Goal: Navigation & Orientation: Understand site structure

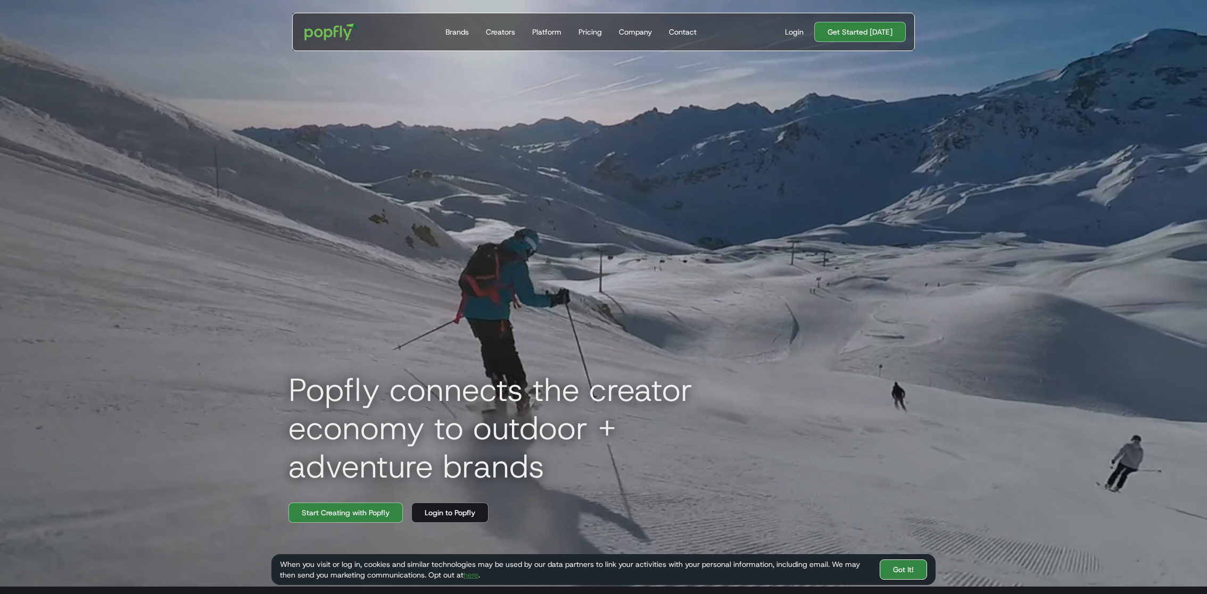
click at [915, 570] on link "Got It!" at bounding box center [902, 570] width 47 height 20
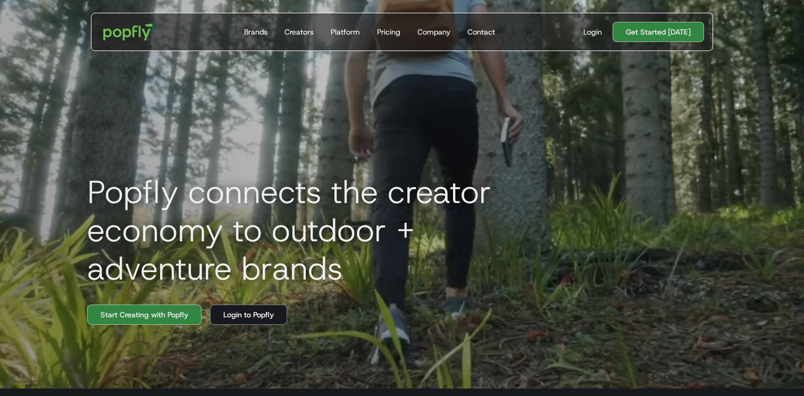
click at [439, 124] on div "Popfly connects the creator economy to outdoor + adventure brands Start Creatin…" at bounding box center [402, 191] width 681 height 396
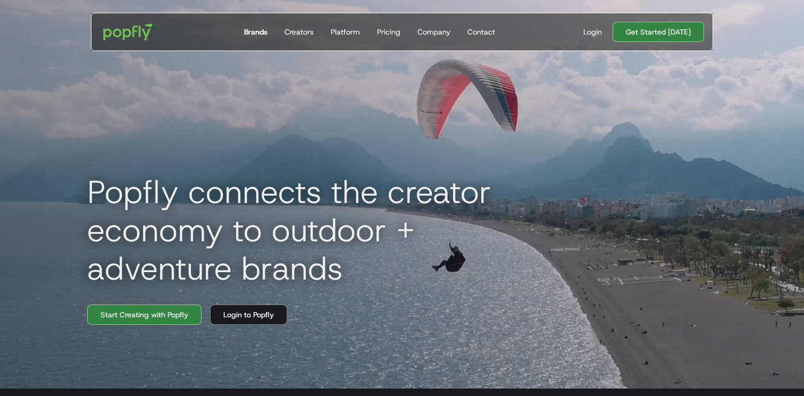
click at [257, 34] on div "Brands" at bounding box center [255, 32] width 23 height 11
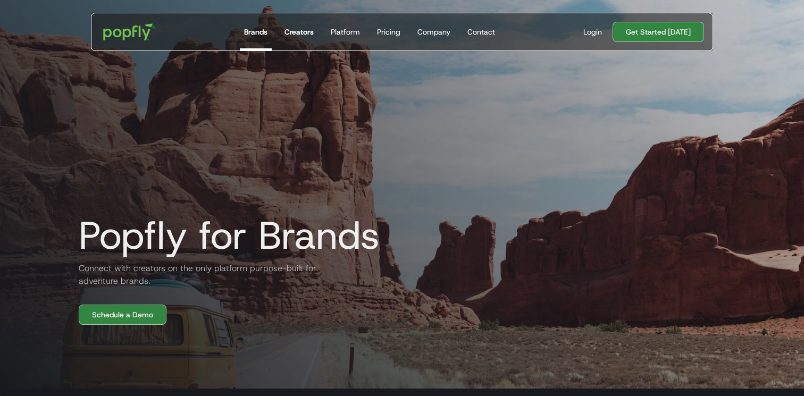
click at [304, 37] on link "Creators" at bounding box center [299, 31] width 38 height 37
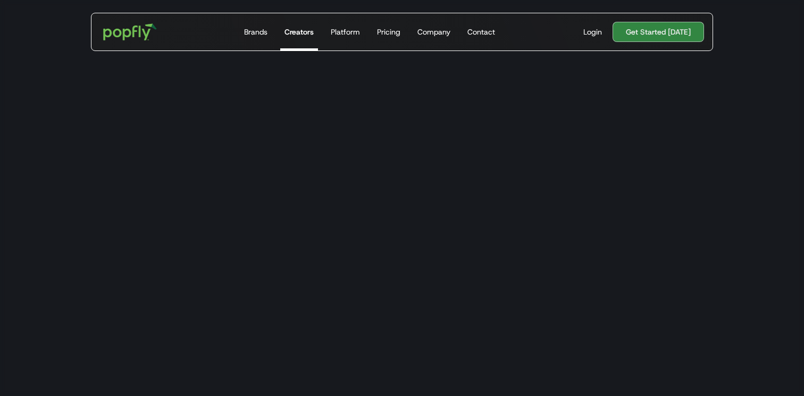
scroll to position [1307, 0]
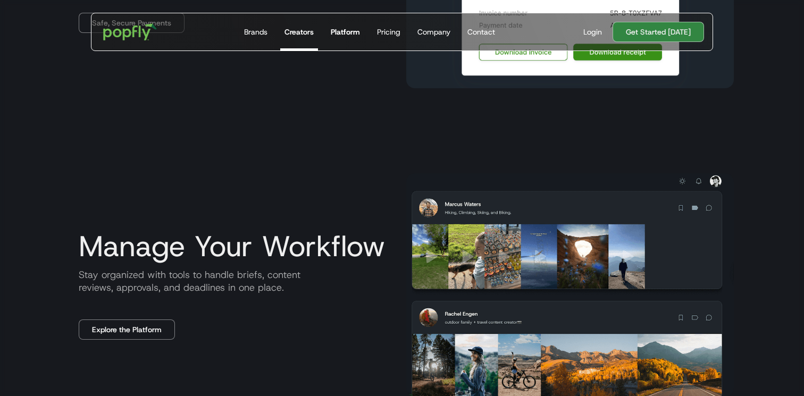
click at [343, 32] on div "Platform" at bounding box center [345, 32] width 29 height 11
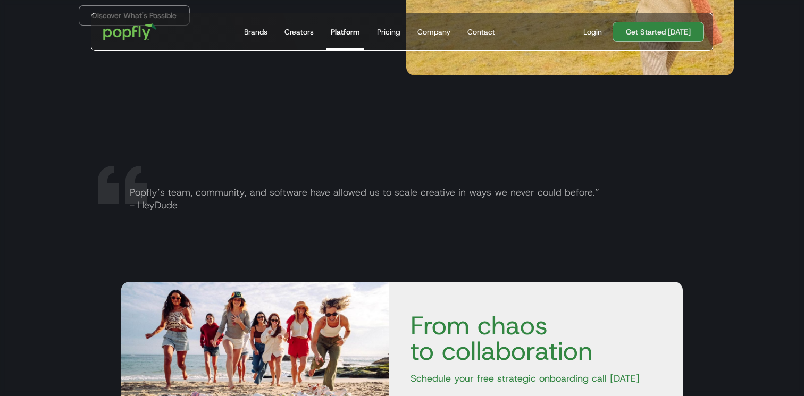
scroll to position [1854, 0]
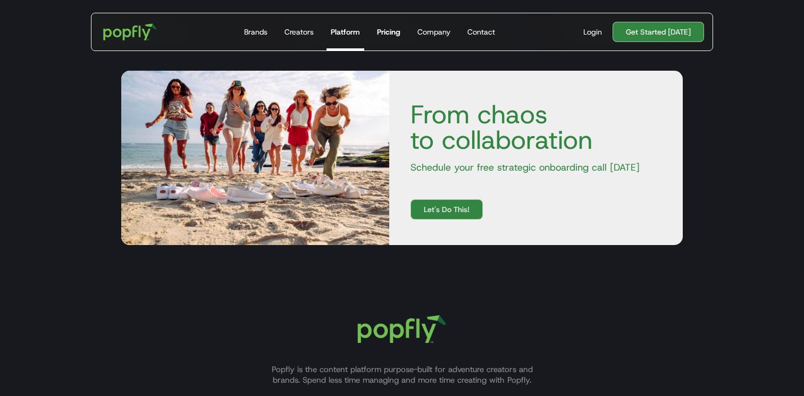
click at [388, 39] on link "Pricing" at bounding box center [389, 31] width 32 height 37
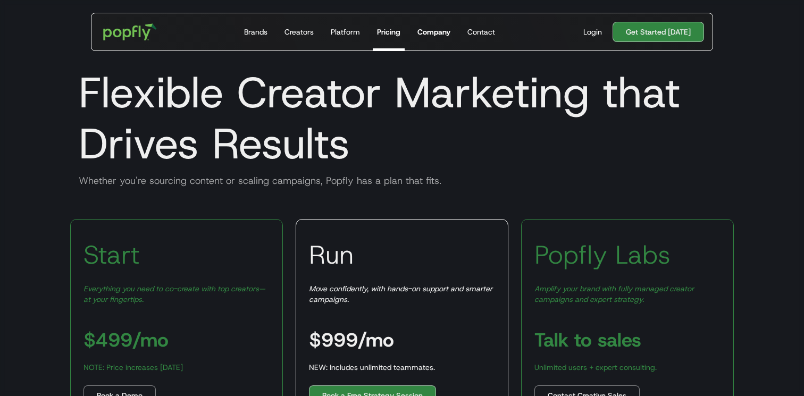
click at [429, 31] on div "Company" at bounding box center [434, 32] width 33 height 11
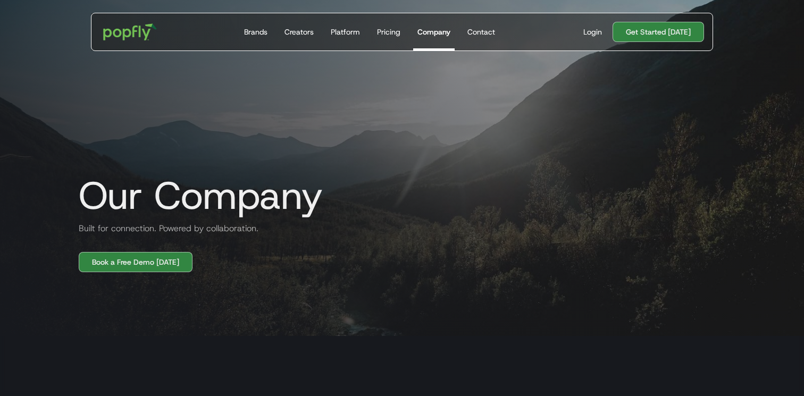
scroll to position [74, 0]
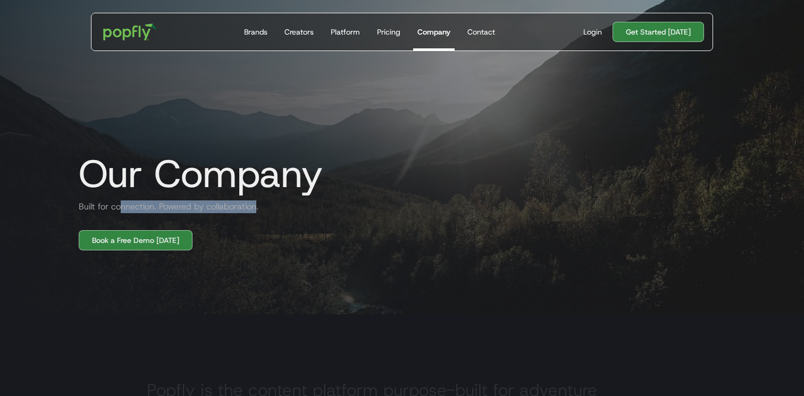
drag, startPoint x: 119, startPoint y: 207, endPoint x: 258, endPoint y: 207, distance: 138.9
click at [258, 207] on h2 "Built for connection. Powered by collaboration." at bounding box center [164, 207] width 188 height 13
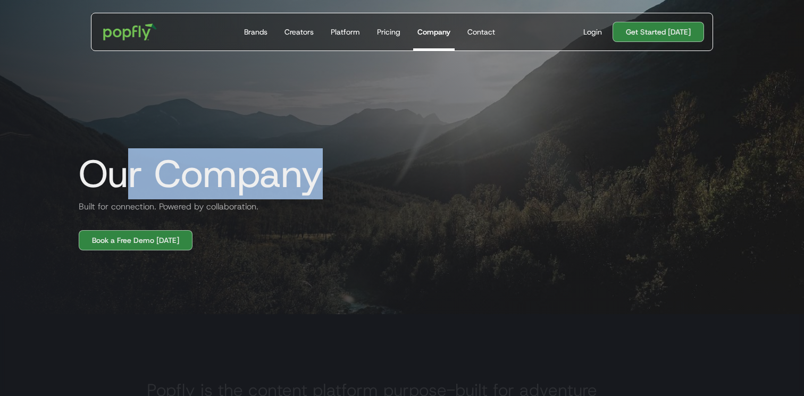
drag, startPoint x: 118, startPoint y: 181, endPoint x: 279, endPoint y: 200, distance: 162.3
click at [281, 200] on div "Our Company Built for connection. Powered by collaboration. Book a Free Demo [D…" at bounding box center [402, 84] width 681 height 332
click at [279, 200] on div "Our Company Built for connection. Powered by collaboration. Book a Free Demo [D…" at bounding box center [402, 84] width 681 height 332
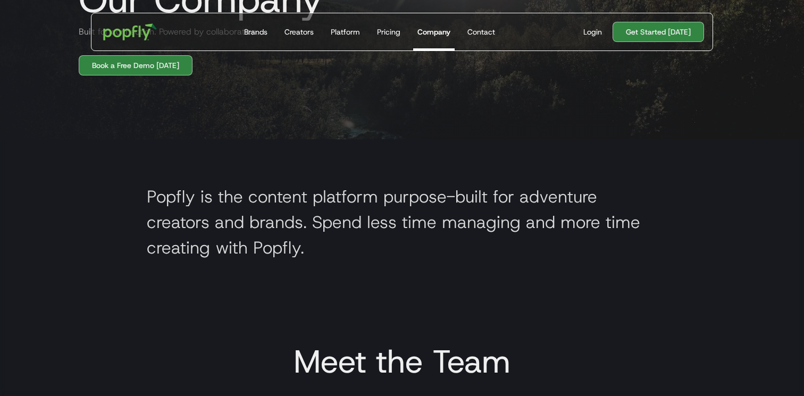
scroll to position [254, 0]
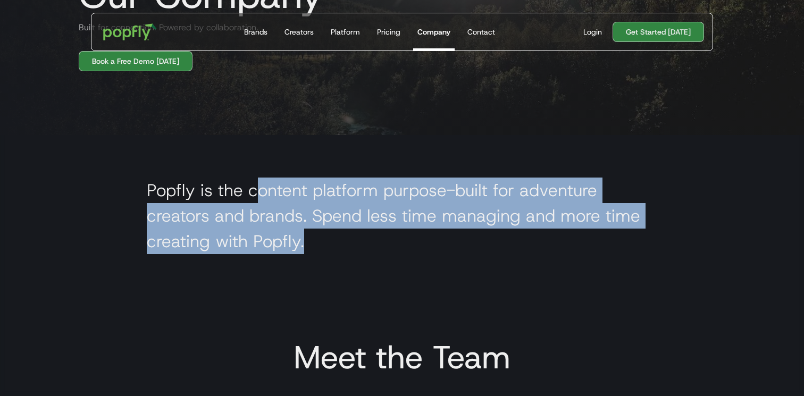
drag, startPoint x: 257, startPoint y: 194, endPoint x: 317, endPoint y: 251, distance: 82.8
click at [318, 251] on h2 "Popfly is the content platform purpose-built for adventure creators and brands.…" at bounding box center [402, 216] width 511 height 77
click at [317, 251] on h2 "Popfly is the content platform purpose-built for adventure creators and brands.…" at bounding box center [402, 216] width 511 height 77
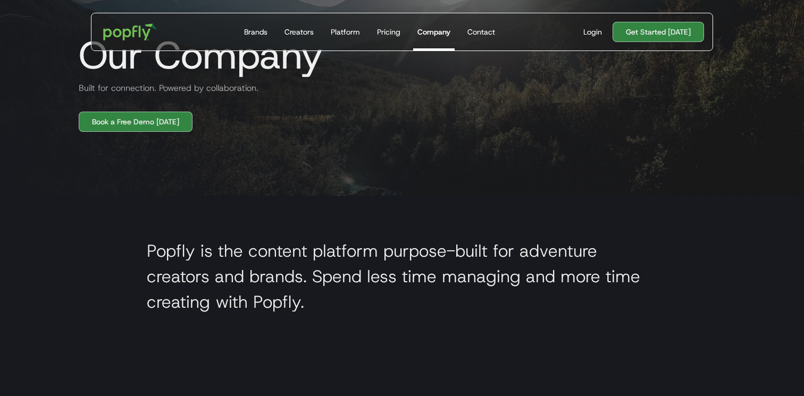
scroll to position [0, 0]
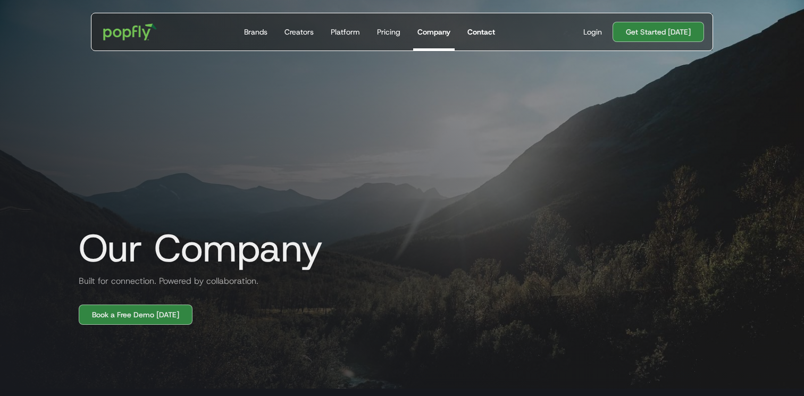
click at [486, 31] on div "Contact" at bounding box center [482, 32] width 28 height 11
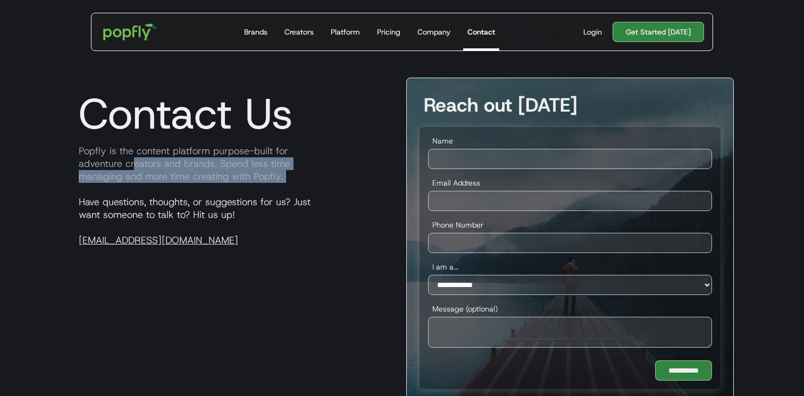
drag, startPoint x: 136, startPoint y: 161, endPoint x: 207, endPoint y: 195, distance: 79.2
click at [207, 195] on div "Contact Us Popfly is the content platform purpose-built for adventure creators …" at bounding box center [234, 240] width 328 height 325
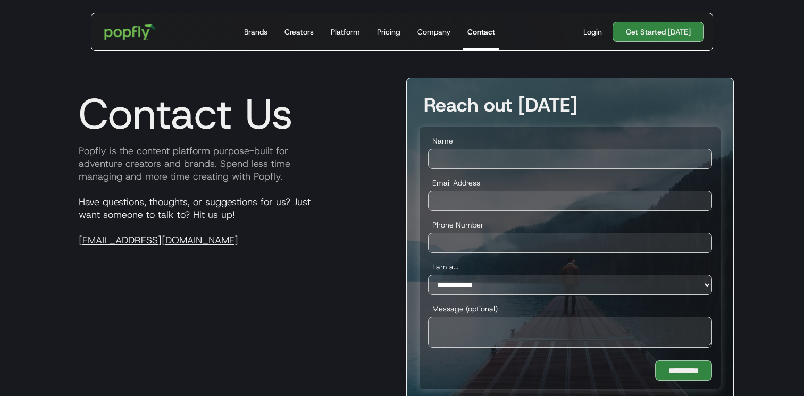
click at [120, 38] on img "home" at bounding box center [130, 31] width 66 height 31
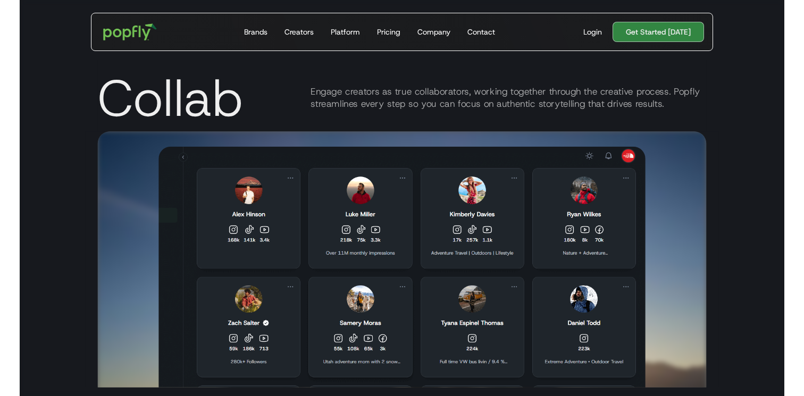
scroll to position [1640, 0]
